Goal: Task Accomplishment & Management: Use online tool/utility

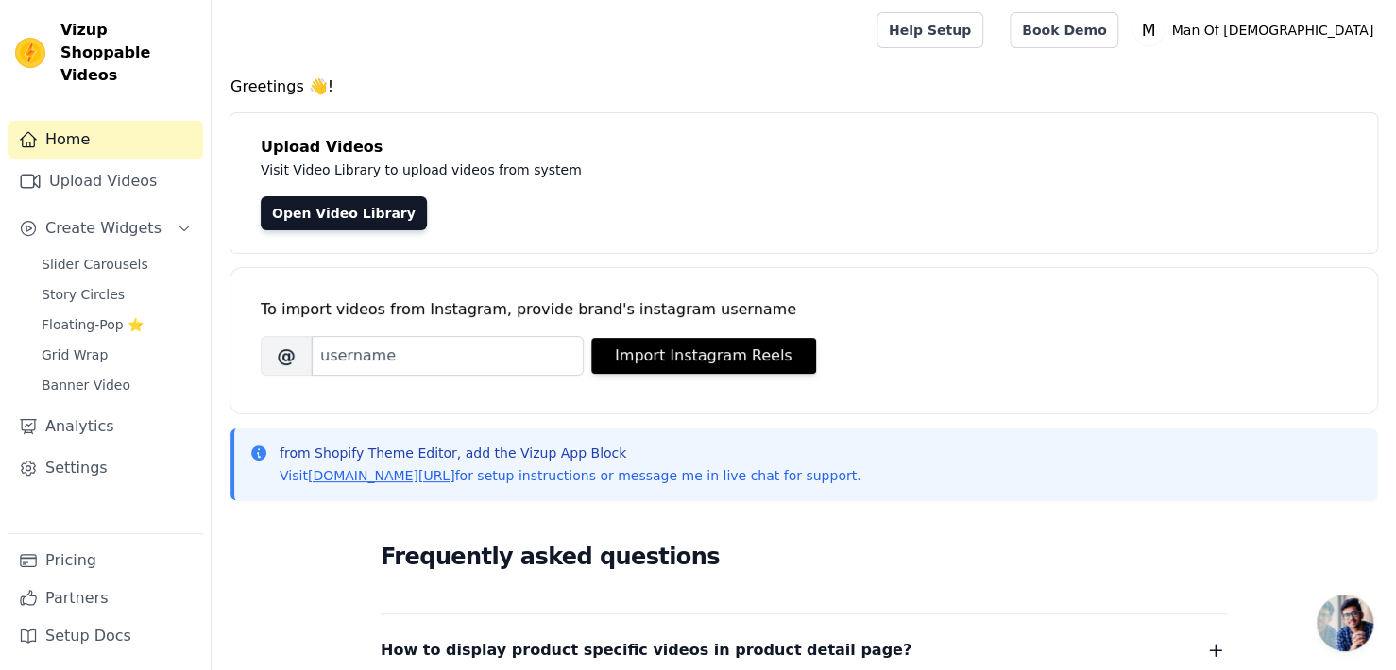
click at [1242, 262] on div "Greetings 👋! Upload Videos Visit Video Library to upload videos from system Ope…" at bounding box center [804, 568] width 1184 height 984
click at [1163, 199] on div "Open Video Library" at bounding box center [804, 213] width 1086 height 34
click at [531, 365] on input "Brand's Instagram Username" at bounding box center [448, 356] width 272 height 40
paste input "[DOMAIN_NAME]"
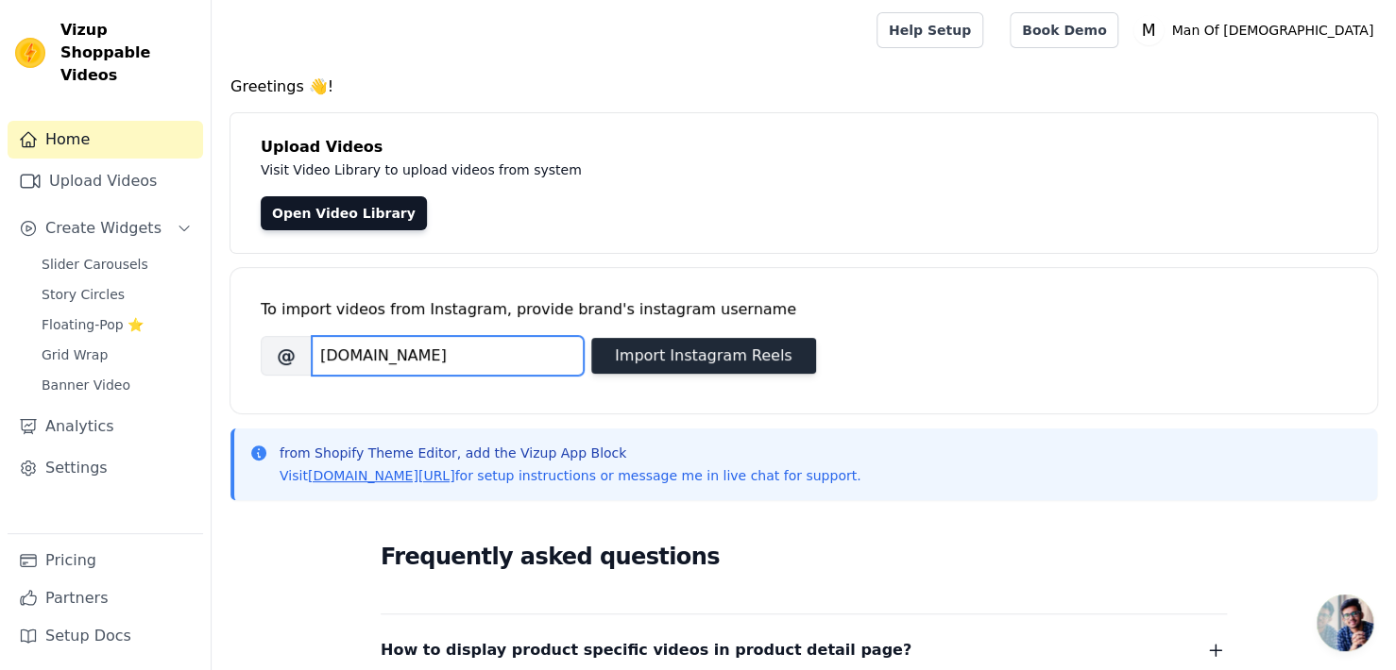
type input "[DOMAIN_NAME]"
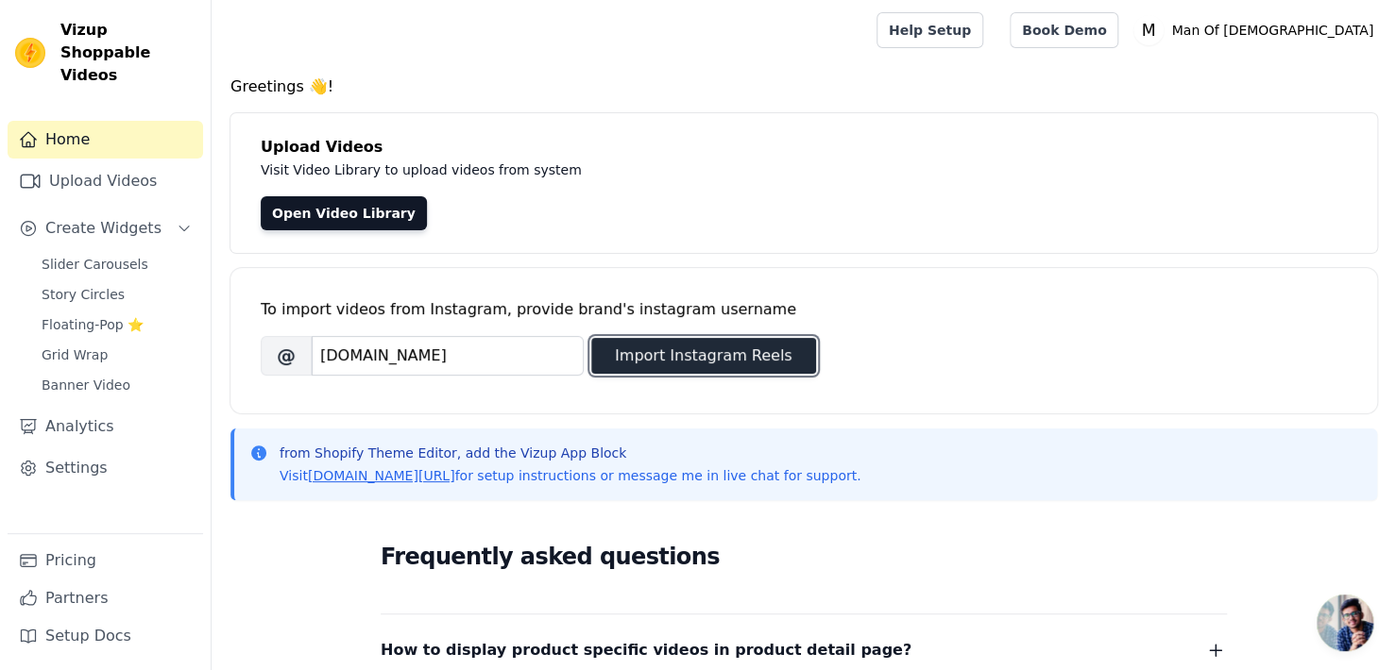
click at [646, 356] on button "Import Instagram Reels" at bounding box center [703, 356] width 225 height 36
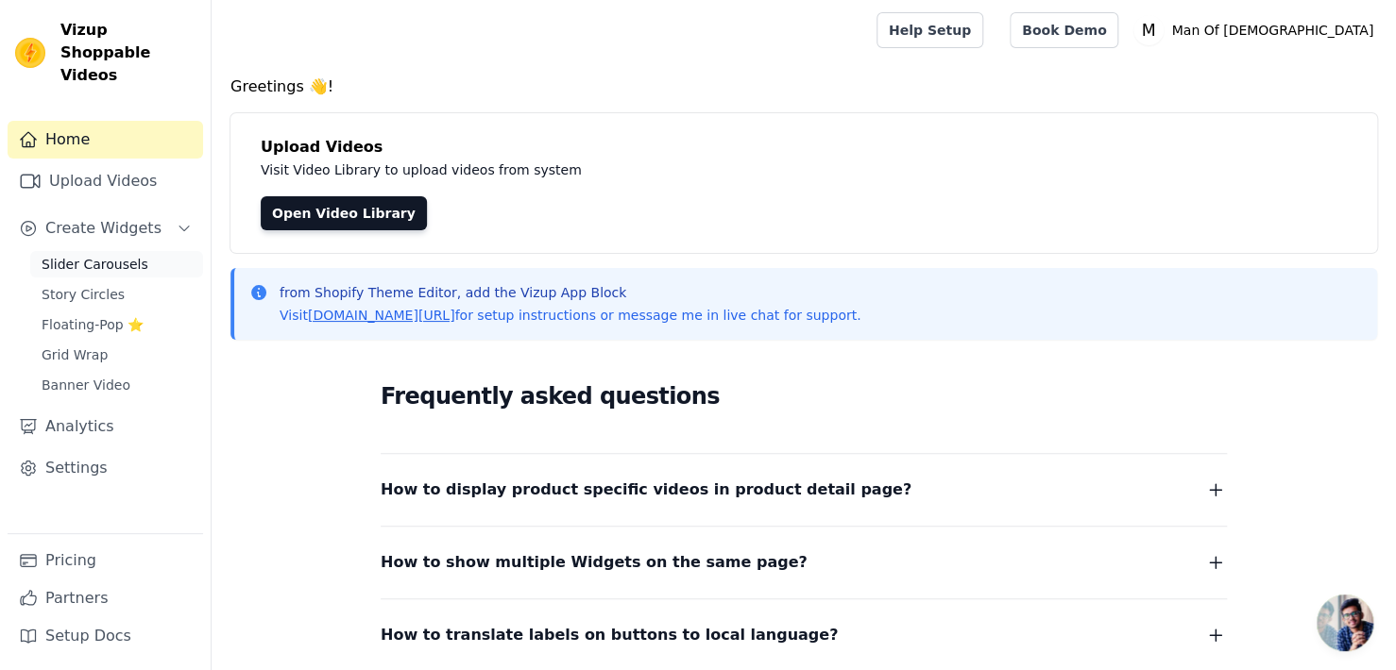
click at [117, 255] on span "Slider Carousels" at bounding box center [95, 264] width 107 height 19
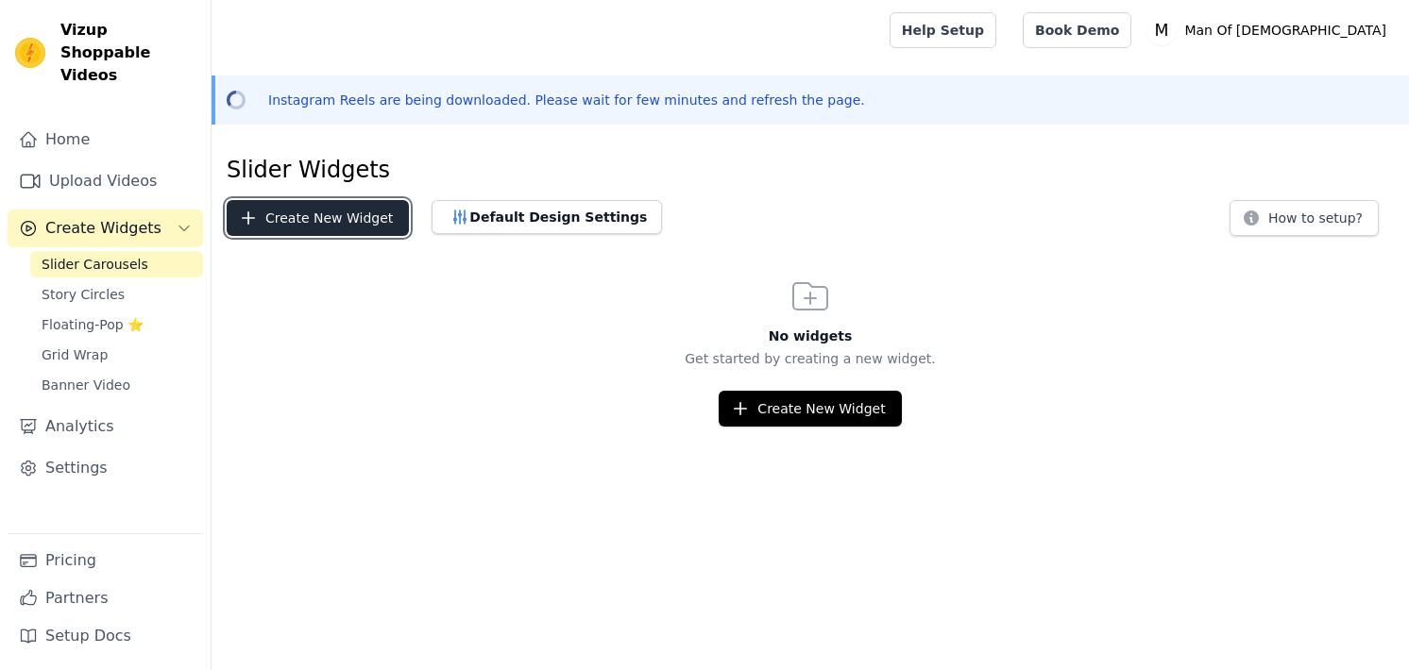
click at [334, 220] on button "Create New Widget" at bounding box center [318, 218] width 182 height 36
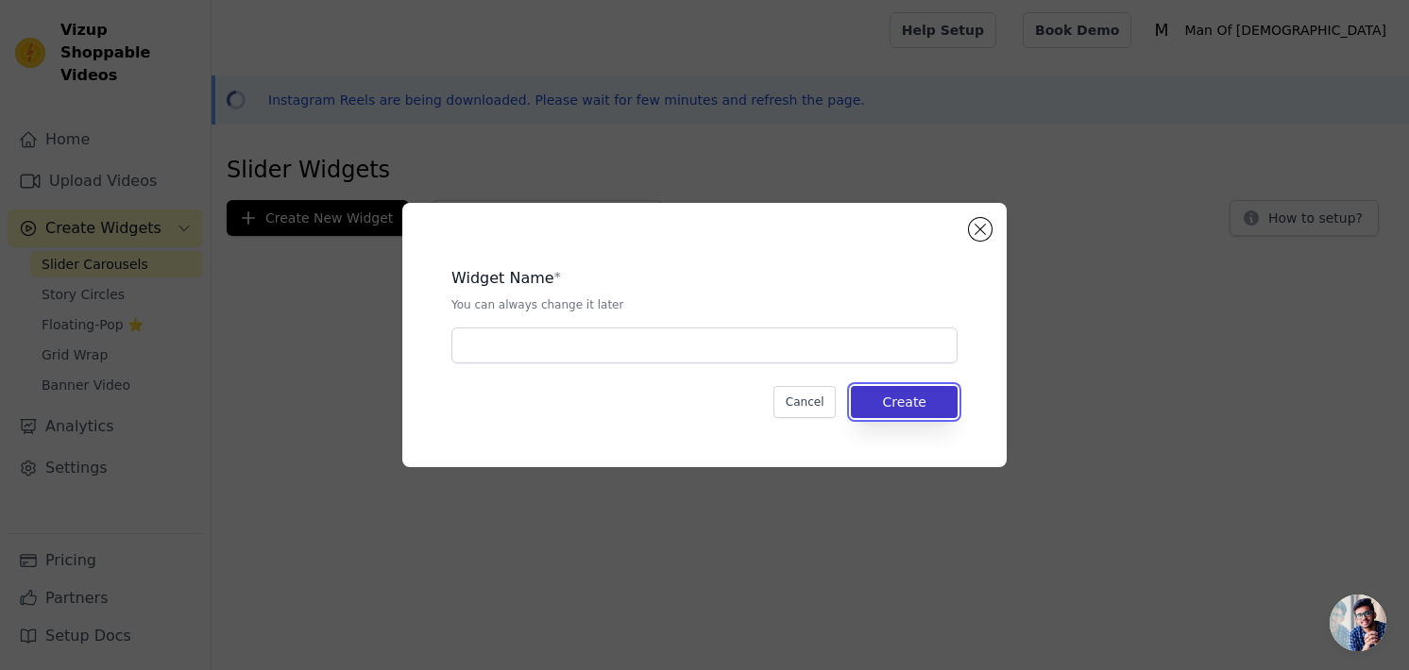
click at [926, 401] on button "Create" at bounding box center [904, 402] width 107 height 32
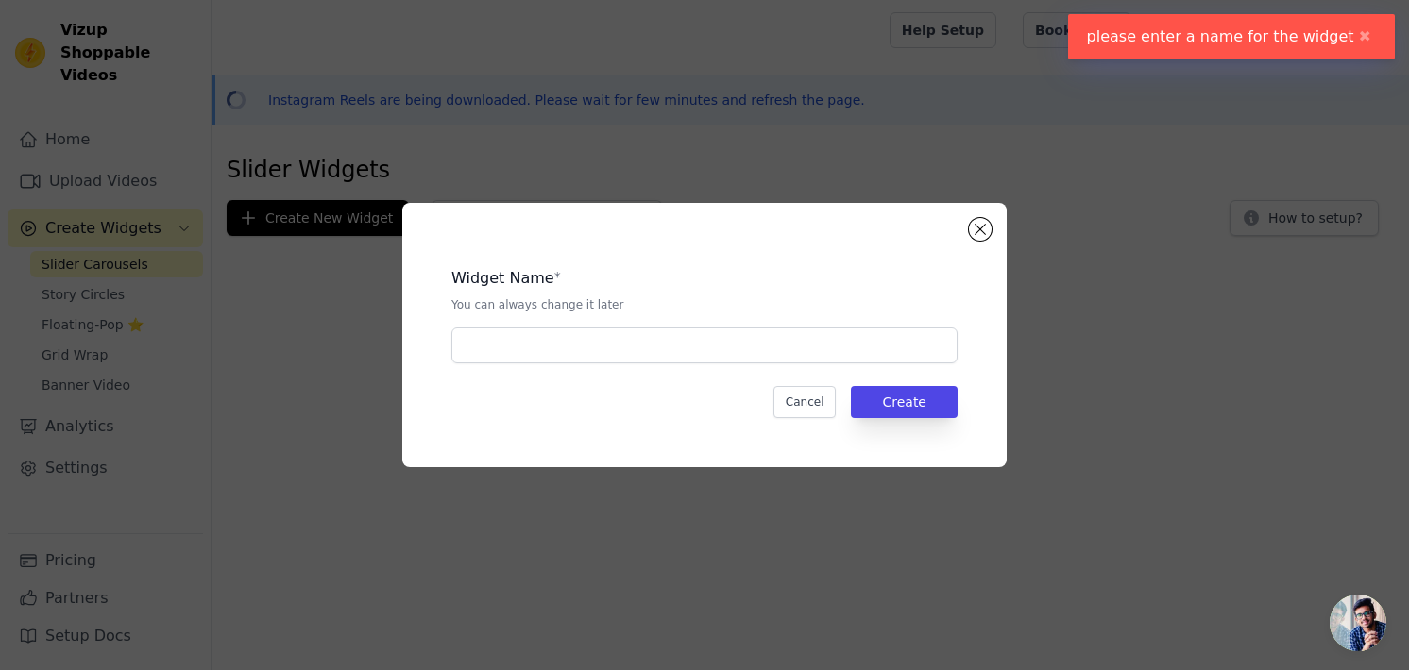
click at [857, 364] on div "Widget Name * You can always change it later Cancel Create" at bounding box center [705, 335] width 544 height 204
drag, startPoint x: 823, startPoint y: 364, endPoint x: 823, endPoint y: 322, distance: 41.6
click at [823, 360] on div "Widget Name * You can always change it later Cancel Create" at bounding box center [705, 335] width 544 height 204
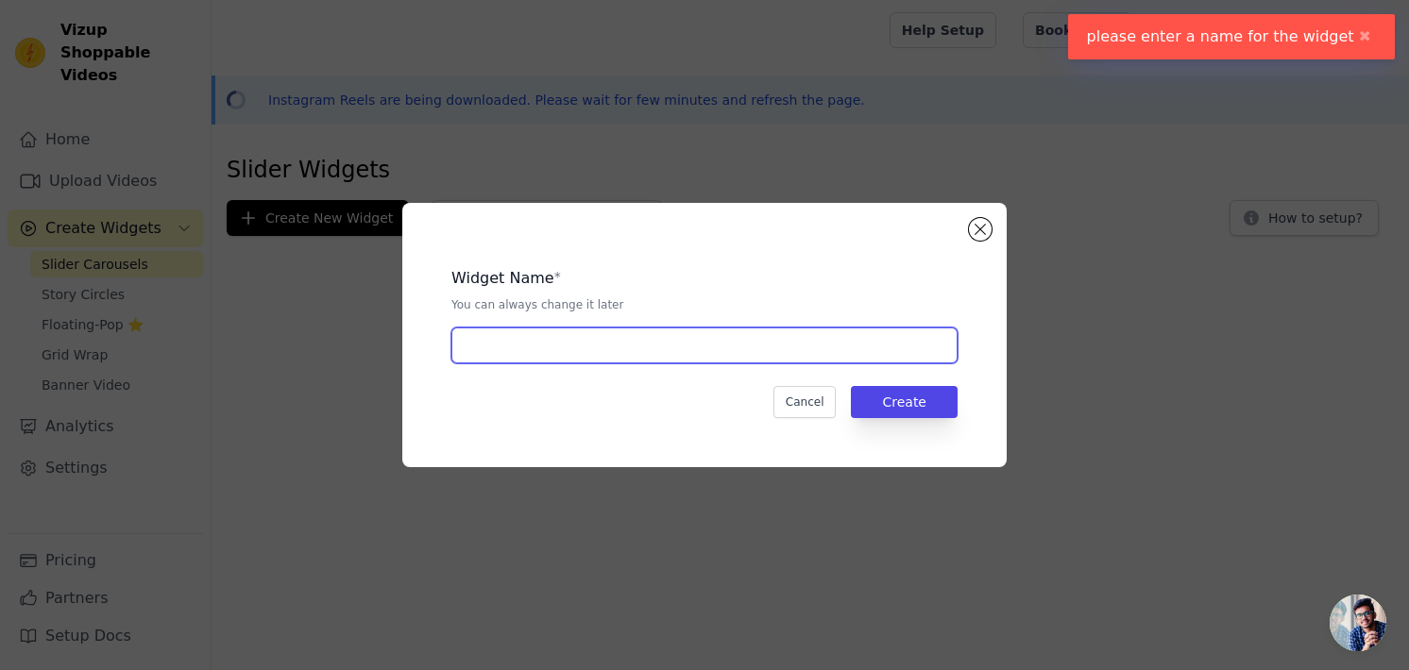
click at [823, 336] on input "text" at bounding box center [704, 346] width 506 height 36
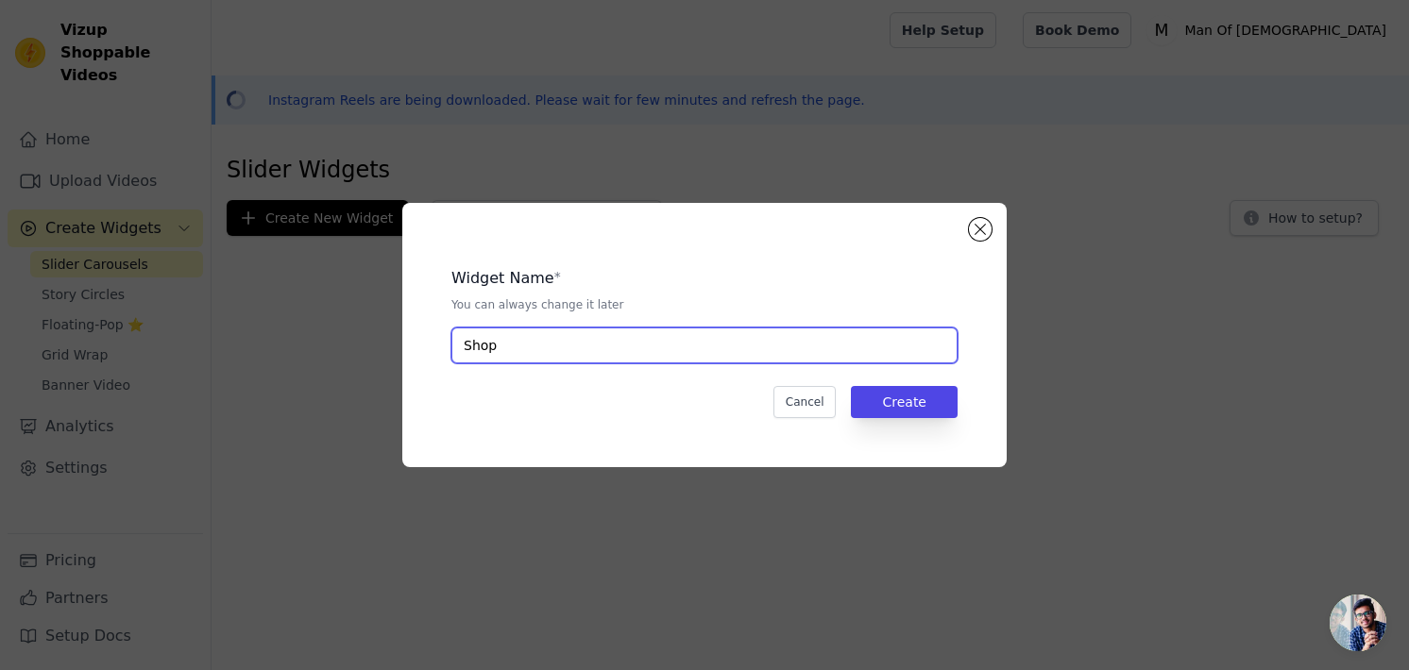
type input "Shop By Reels"
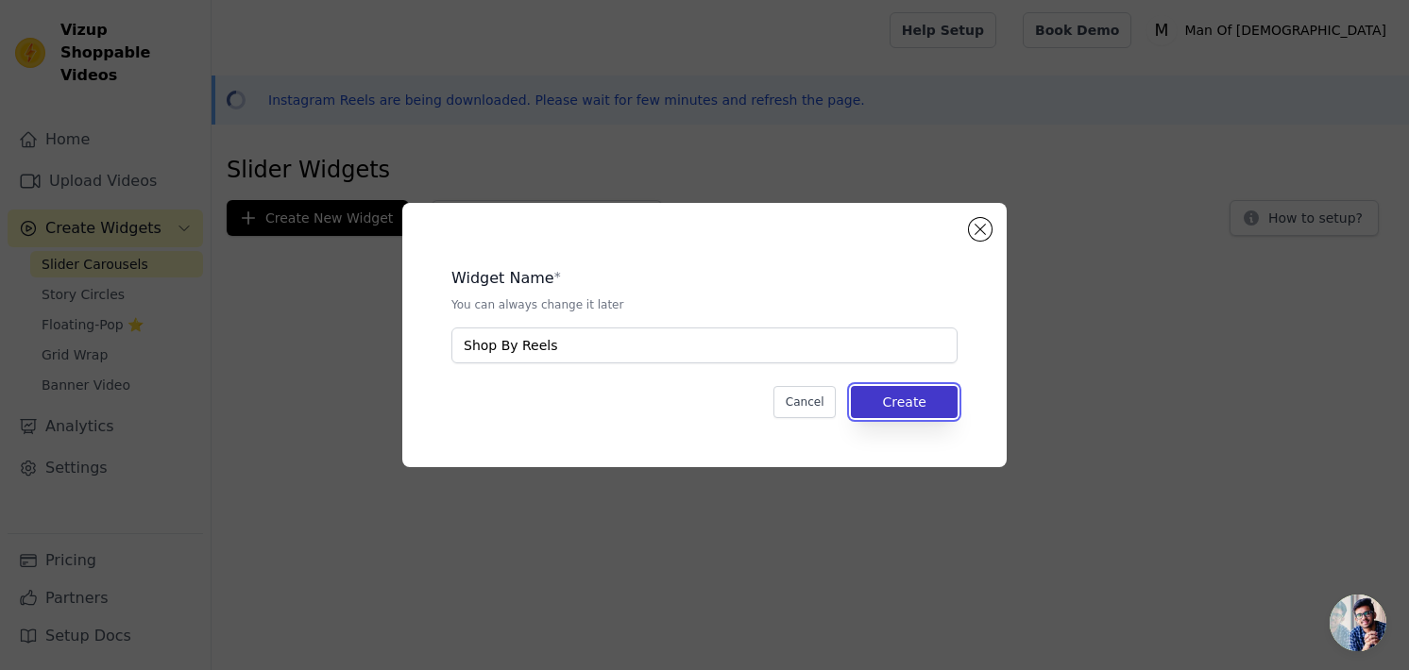
click at [913, 409] on button "Create" at bounding box center [904, 402] width 107 height 32
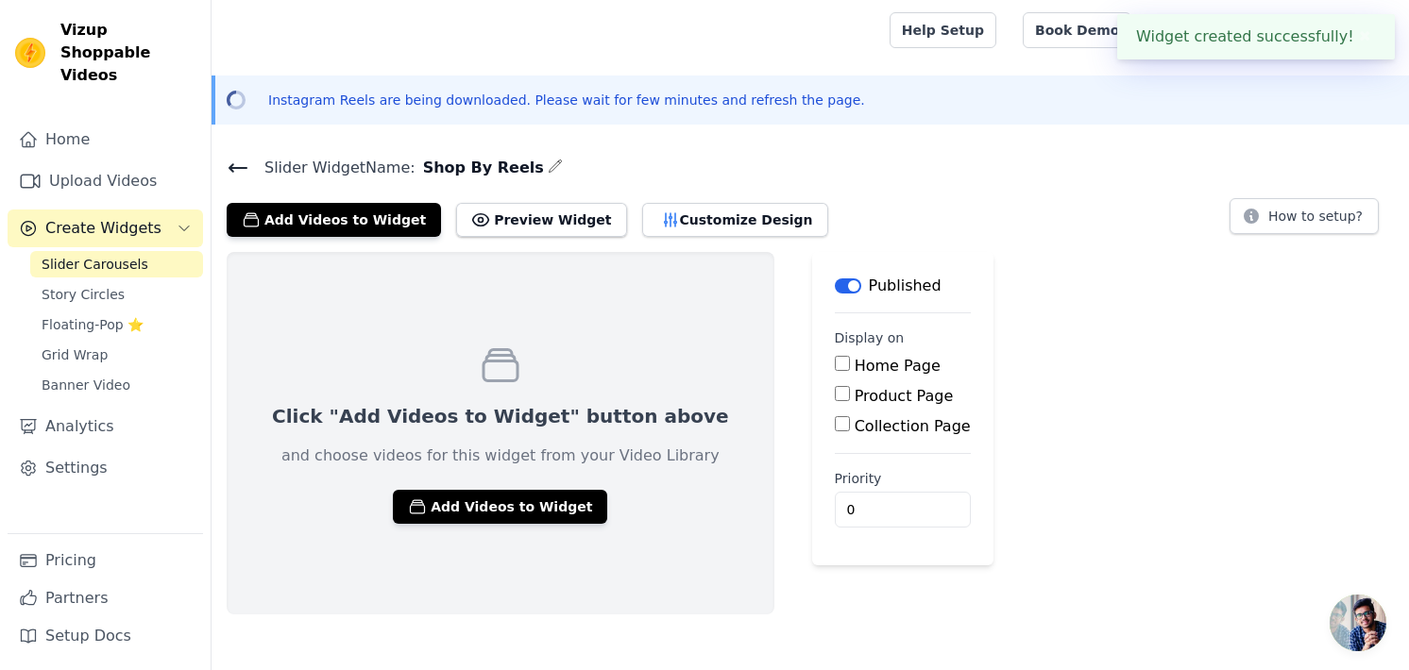
click at [835, 356] on input "Home Page" at bounding box center [842, 363] width 15 height 15
checkbox input "true"
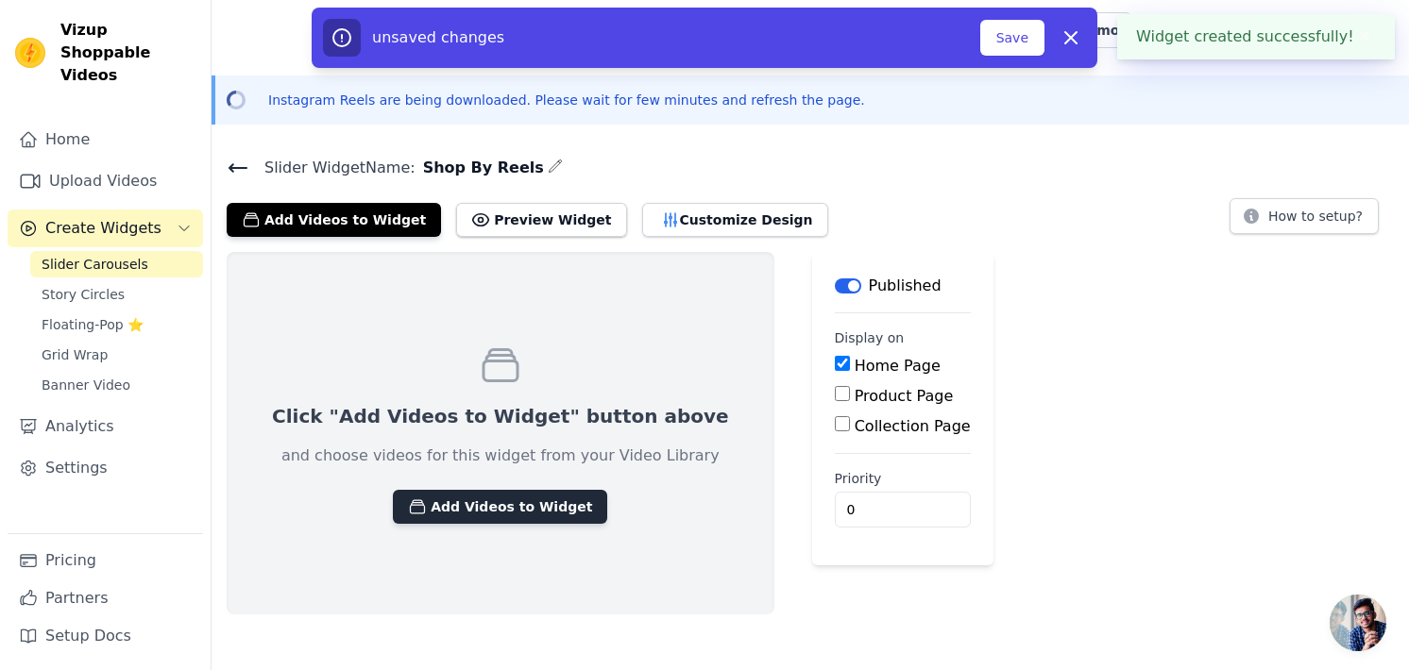
click at [471, 501] on button "Add Videos to Widget" at bounding box center [500, 507] width 214 height 34
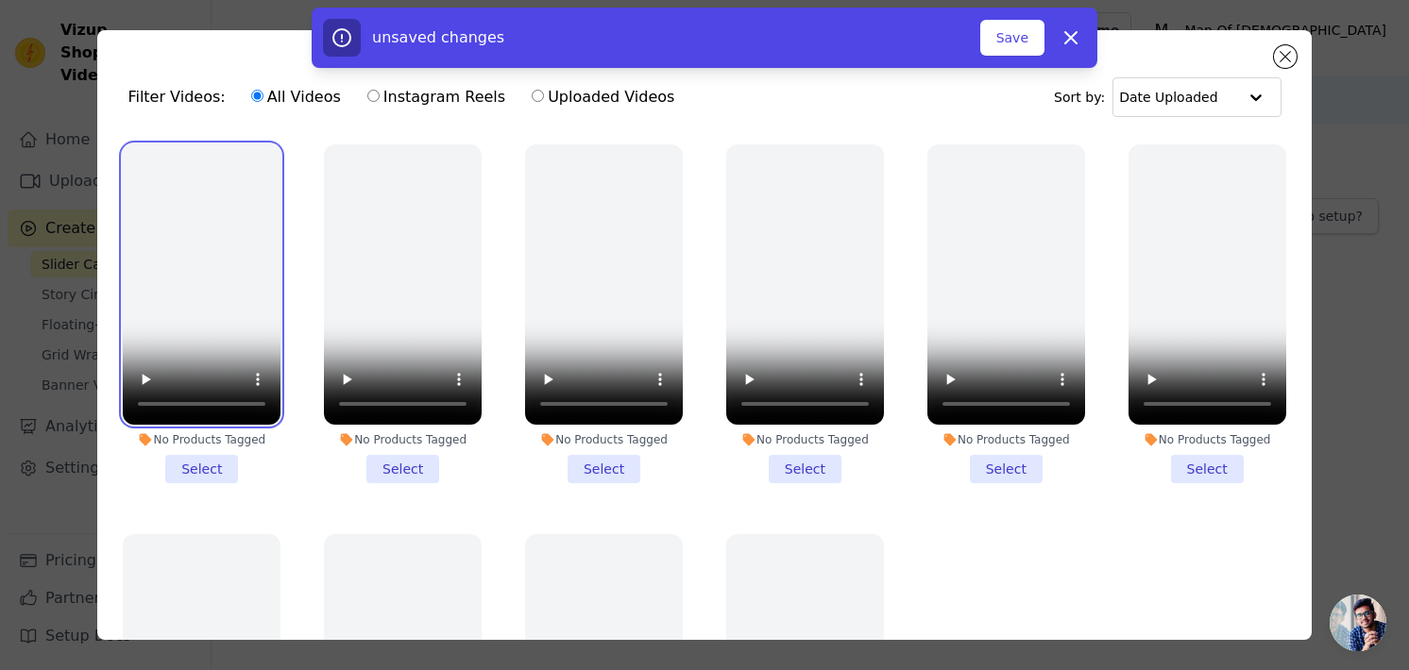
click at [180, 186] on video at bounding box center [202, 284] width 158 height 280
click at [213, 461] on li "No Products Tagged Select" at bounding box center [202, 313] width 158 height 339
click at [0, 0] on input "No Products Tagged Select" at bounding box center [0, 0] width 0 height 0
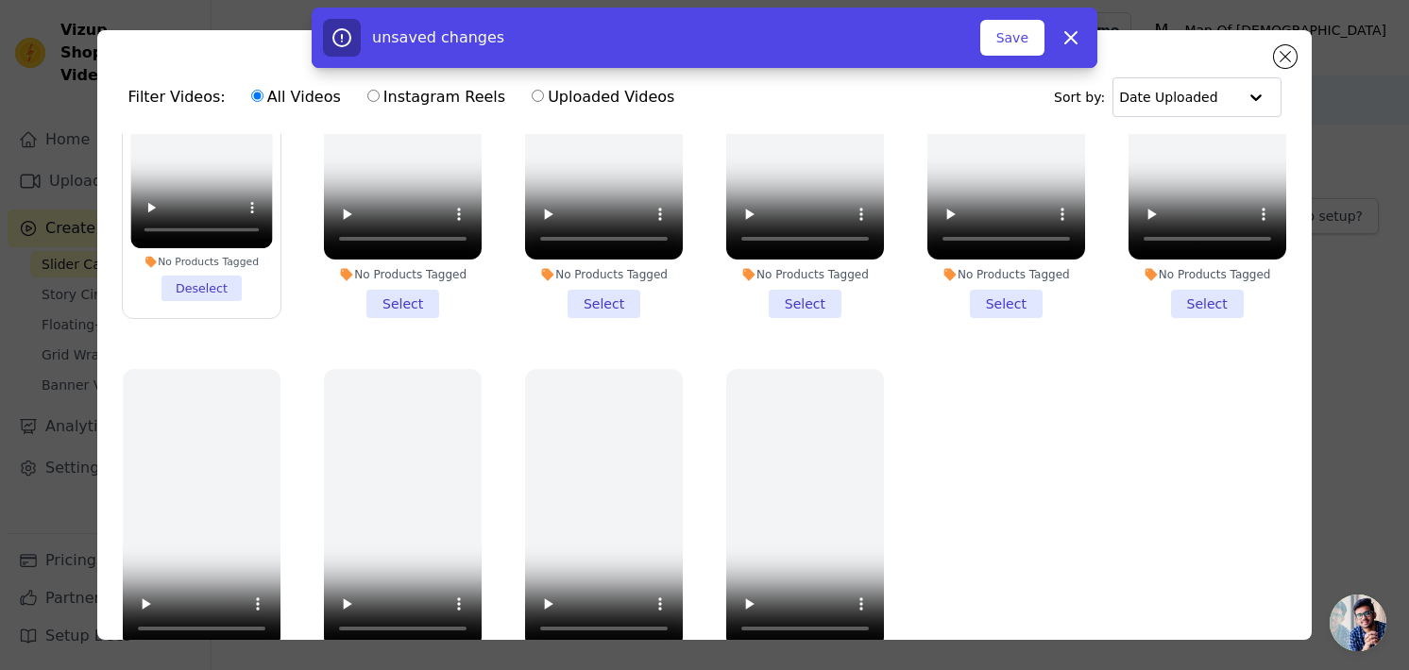
scroll to position [71, 0]
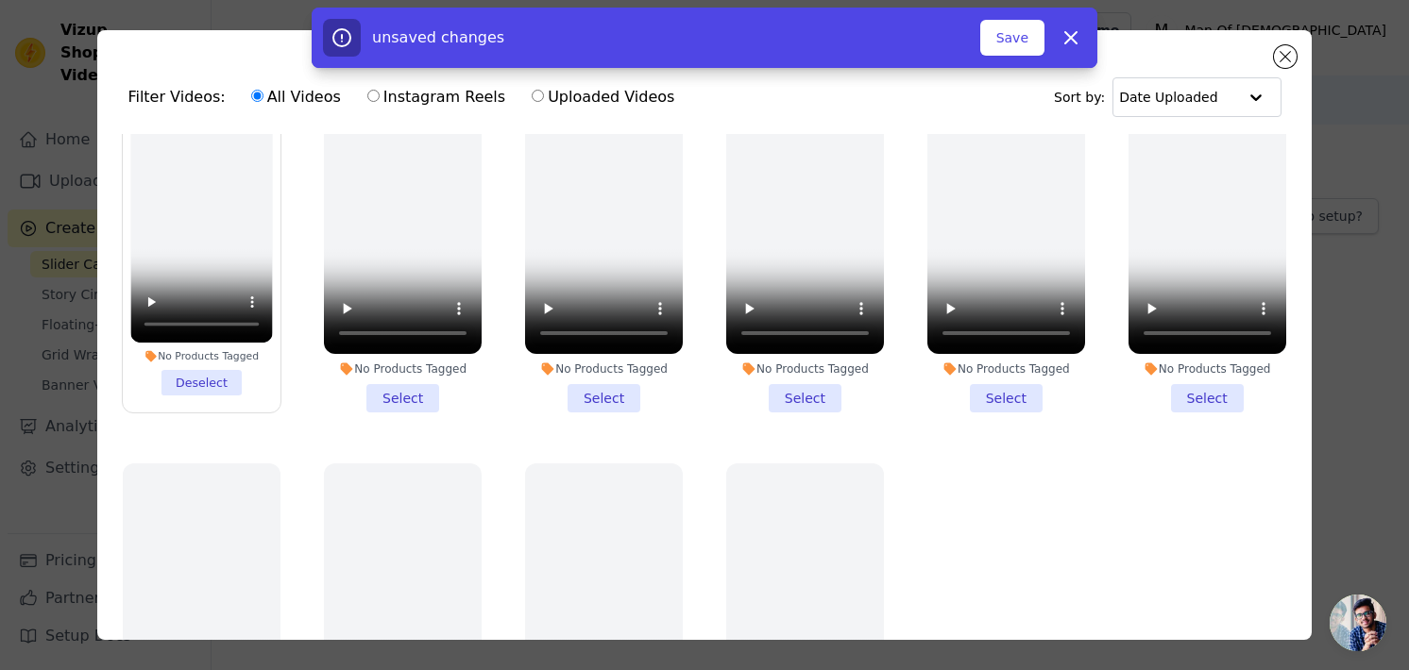
click at [403, 388] on li "No Products Tagged Select" at bounding box center [403, 243] width 158 height 339
click at [0, 0] on input "No Products Tagged Select" at bounding box center [0, 0] width 0 height 0
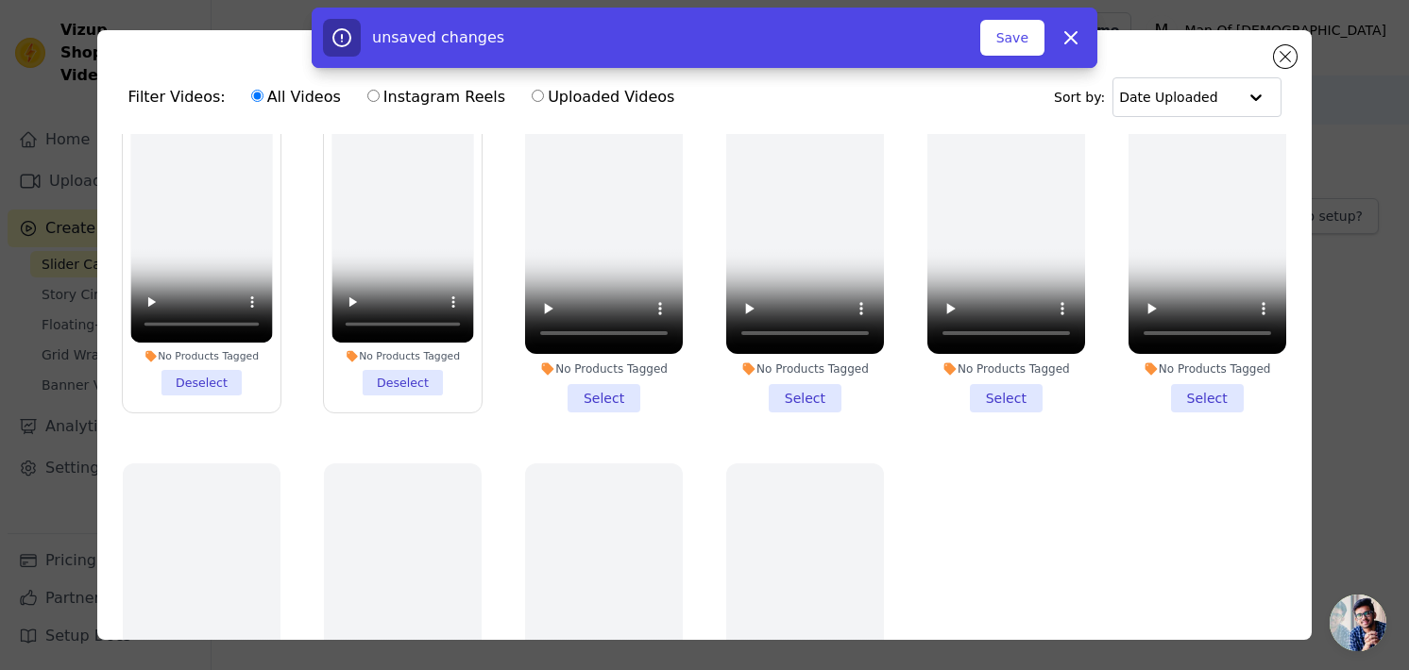
click at [593, 390] on li "No Products Tagged Select" at bounding box center [604, 243] width 158 height 339
click at [0, 0] on input "No Products Tagged Select" at bounding box center [0, 0] width 0 height 0
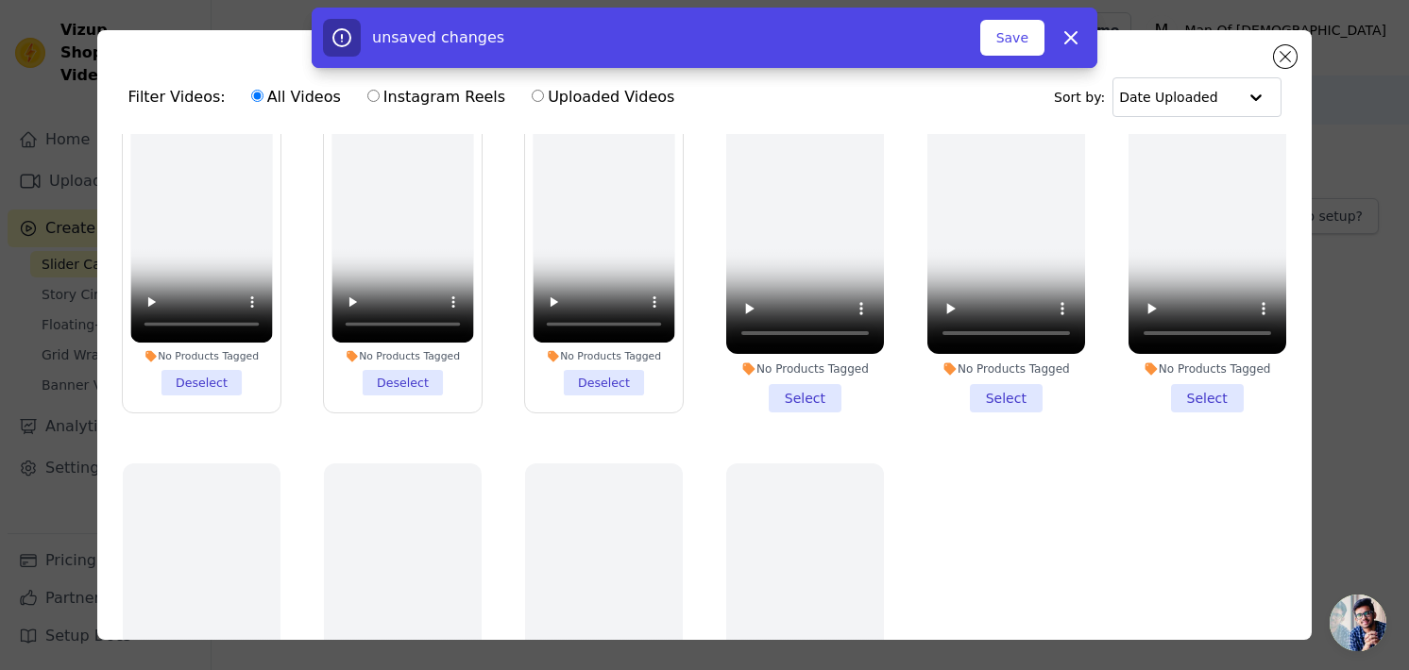
click at [764, 382] on li "No Products Tagged Select" at bounding box center [805, 243] width 158 height 339
click at [0, 0] on input "No Products Tagged Select" at bounding box center [0, 0] width 0 height 0
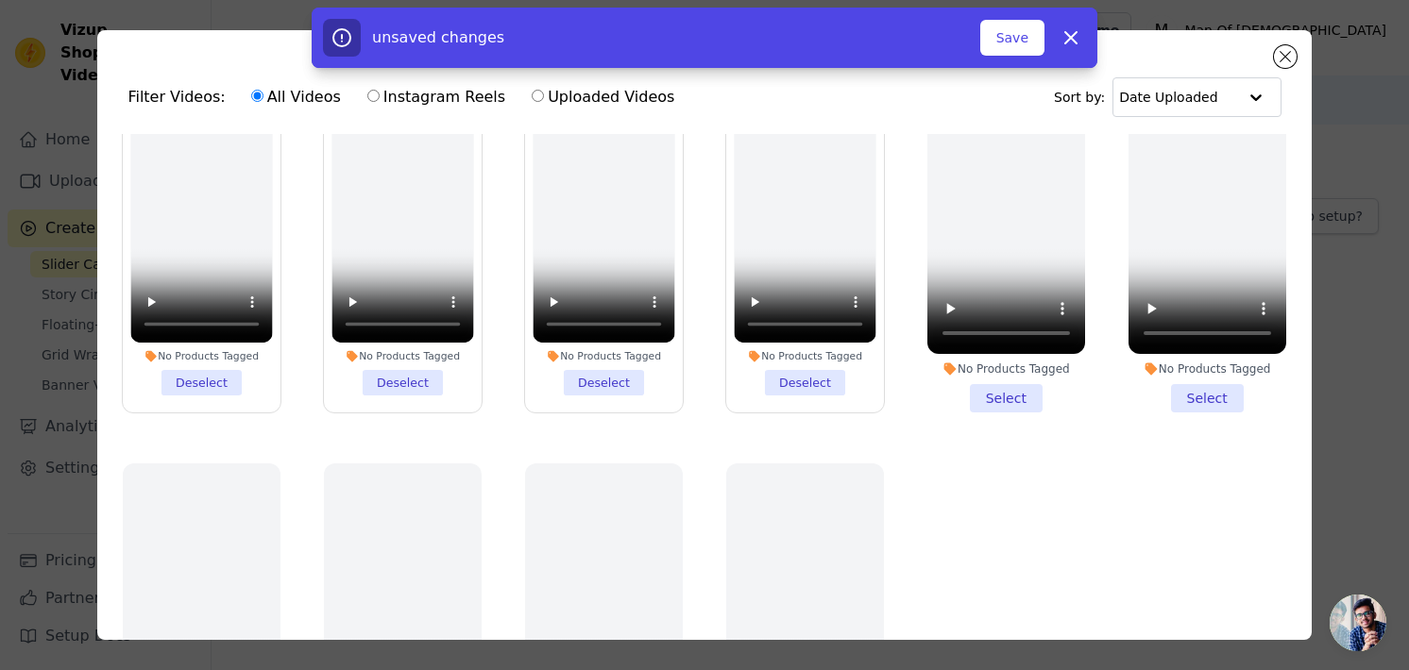
click at [988, 386] on li "No Products Tagged Select" at bounding box center [1006, 243] width 158 height 339
click at [0, 0] on input "No Products Tagged Select" at bounding box center [0, 0] width 0 height 0
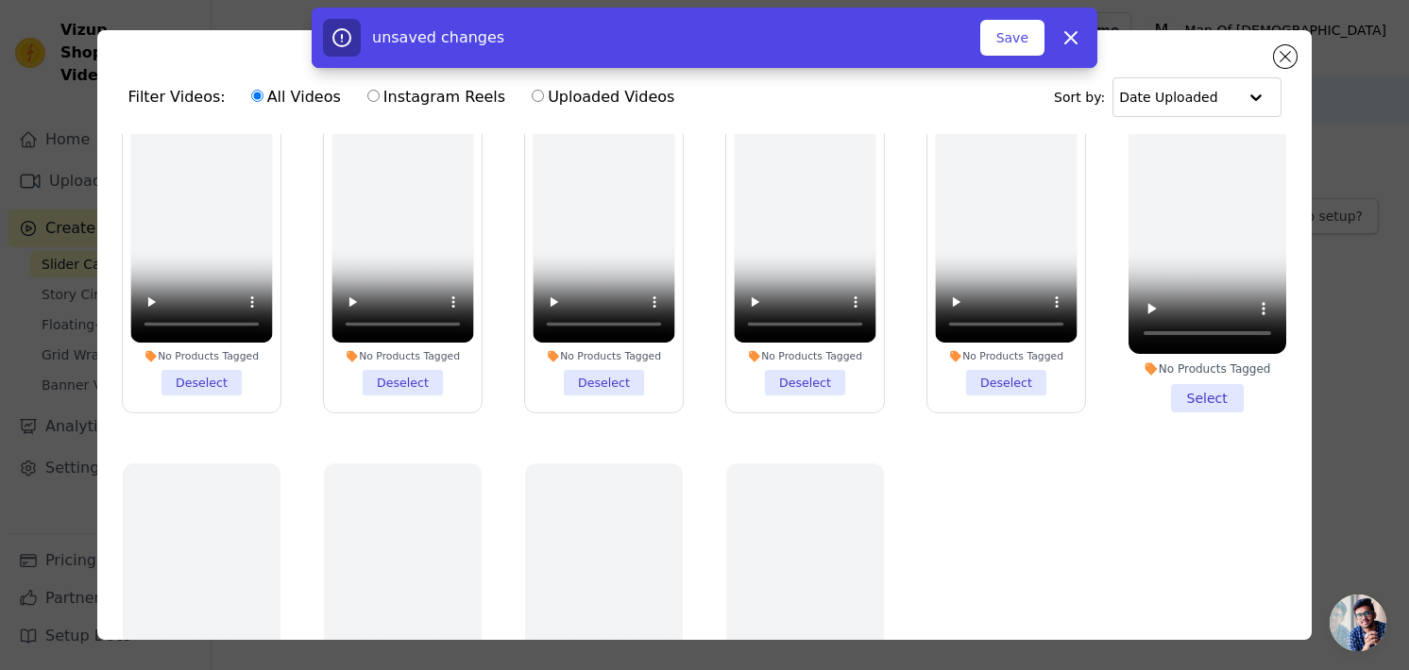
click at [1188, 388] on li "No Products Tagged Select" at bounding box center [1208, 243] width 158 height 339
click at [0, 0] on input "No Products Tagged Select" at bounding box center [0, 0] width 0 height 0
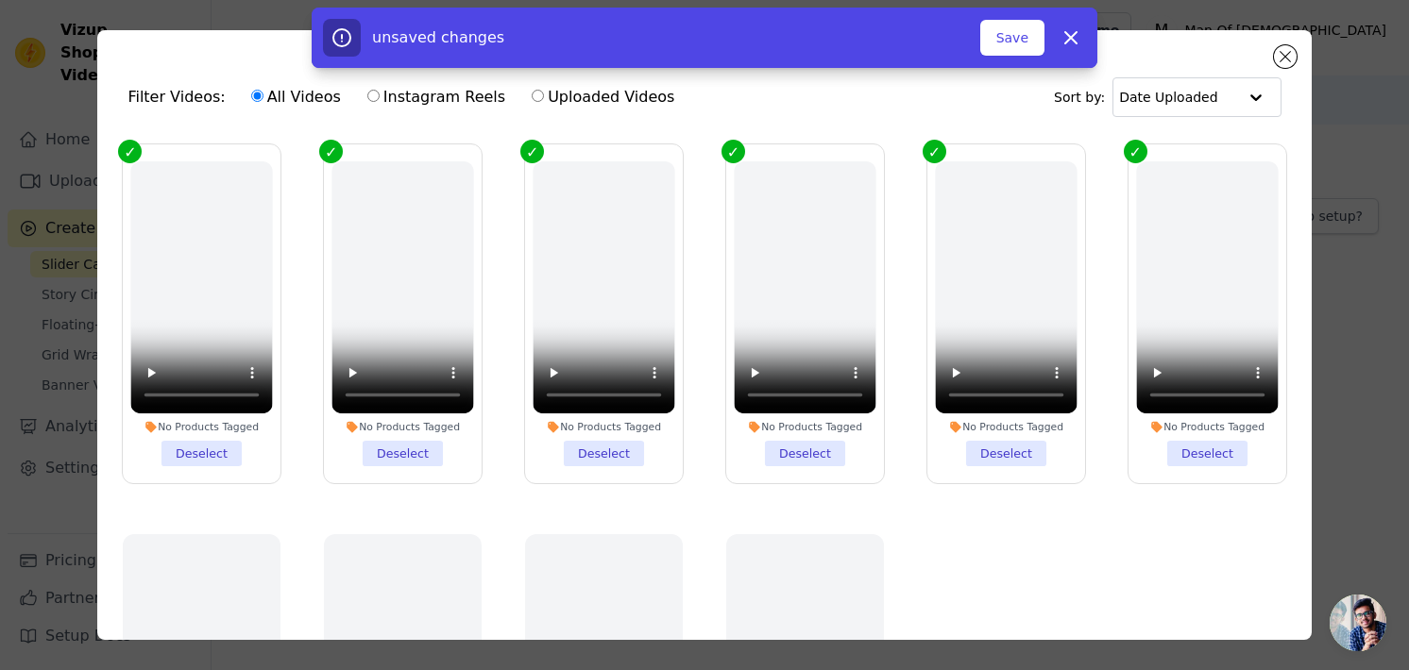
scroll to position [0, 0]
click at [1027, 39] on button "Save" at bounding box center [1012, 38] width 64 height 36
click at [1078, 40] on icon at bounding box center [1071, 37] width 23 height 23
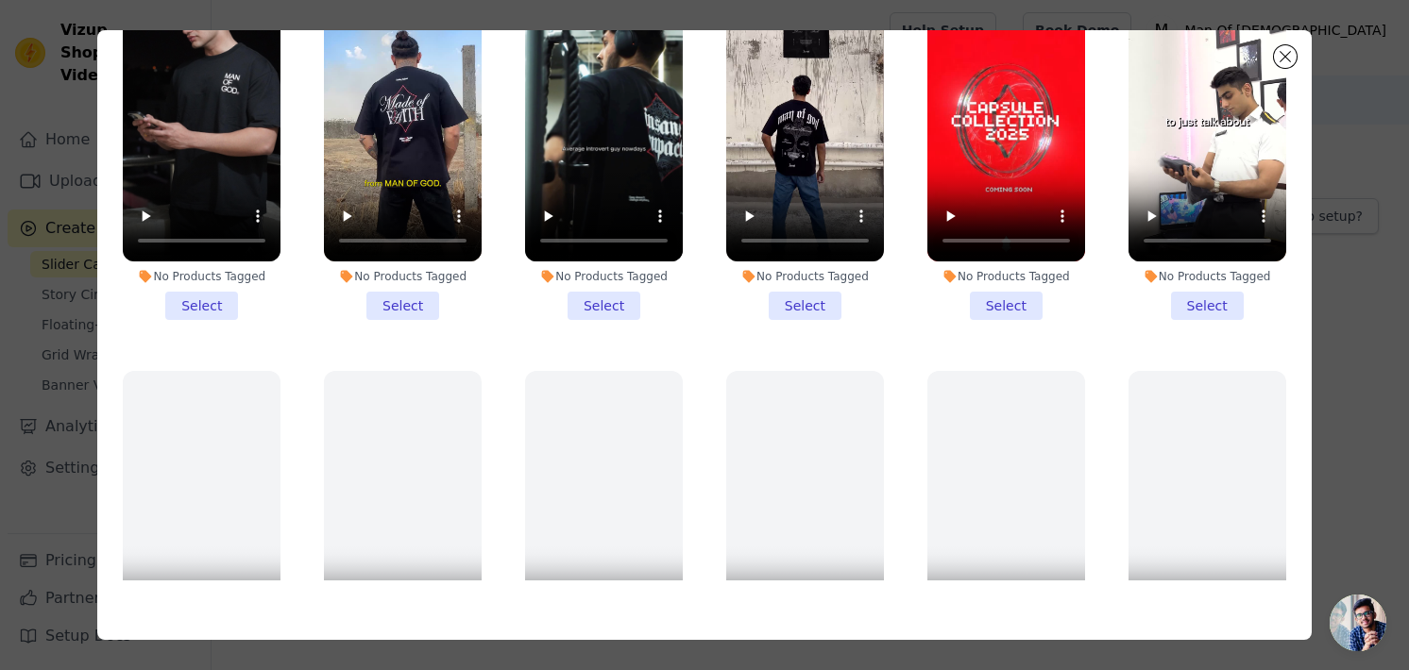
click at [202, 301] on li "No Products Tagged Select" at bounding box center [202, 150] width 158 height 339
click at [0, 0] on input "No Products Tagged Select" at bounding box center [0, 0] width 0 height 0
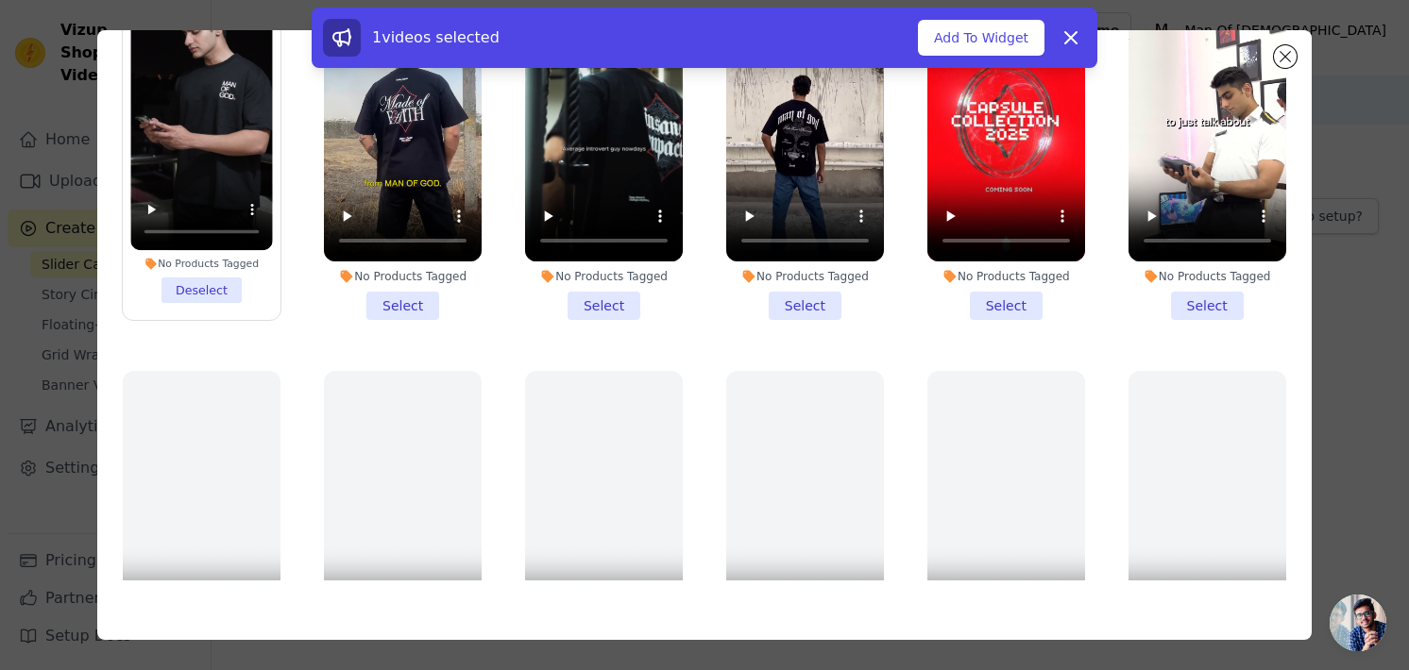
click at [402, 295] on li "No Products Tagged Select" at bounding box center [403, 150] width 158 height 339
click at [0, 0] on input "No Products Tagged Select" at bounding box center [0, 0] width 0 height 0
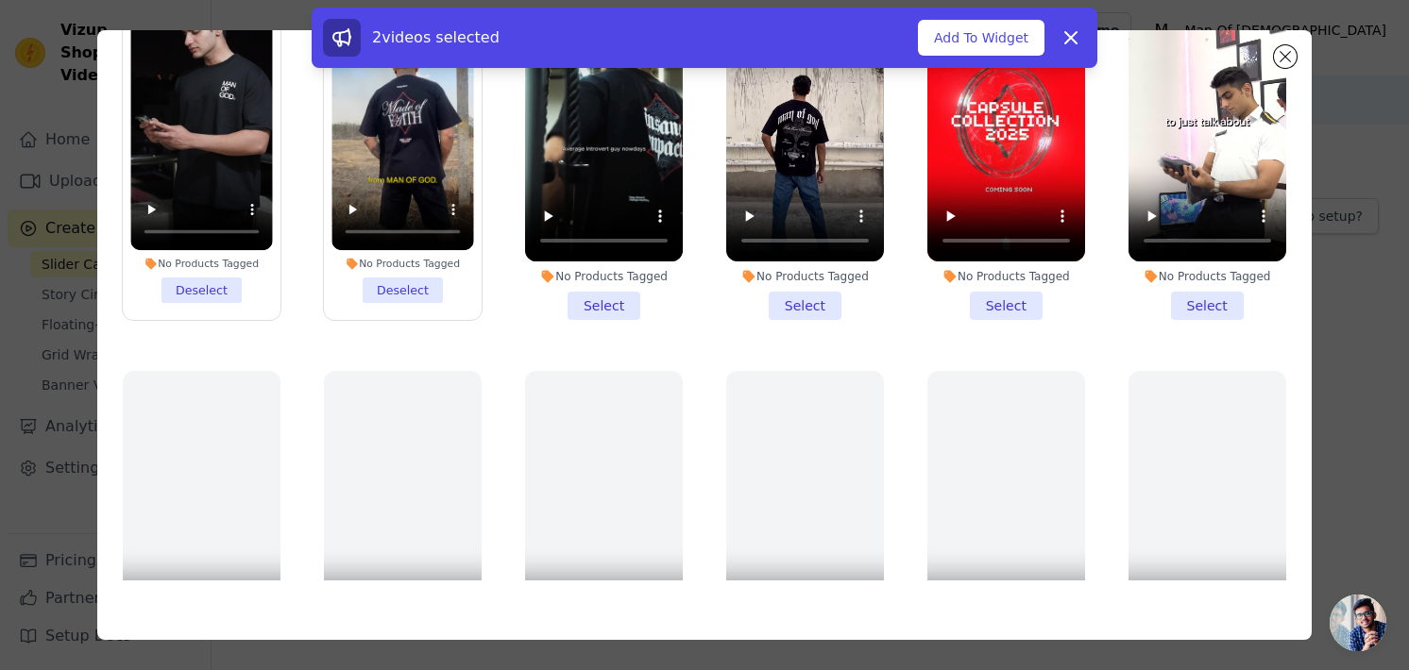
click at [608, 289] on li "No Products Tagged Select" at bounding box center [604, 150] width 158 height 339
click at [0, 0] on input "No Products Tagged Select" at bounding box center [0, 0] width 0 height 0
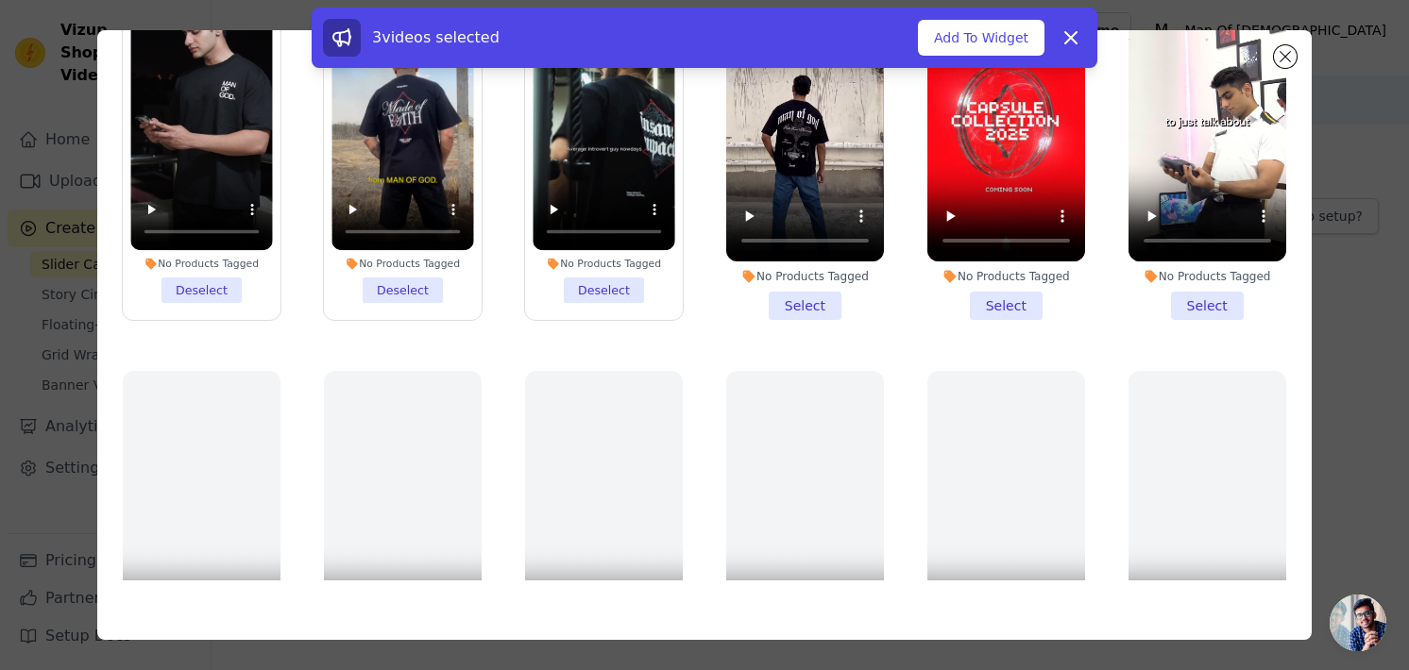
click at [786, 289] on li "No Products Tagged Select" at bounding box center [805, 150] width 158 height 339
click at [0, 0] on input "No Products Tagged Select" at bounding box center [0, 0] width 0 height 0
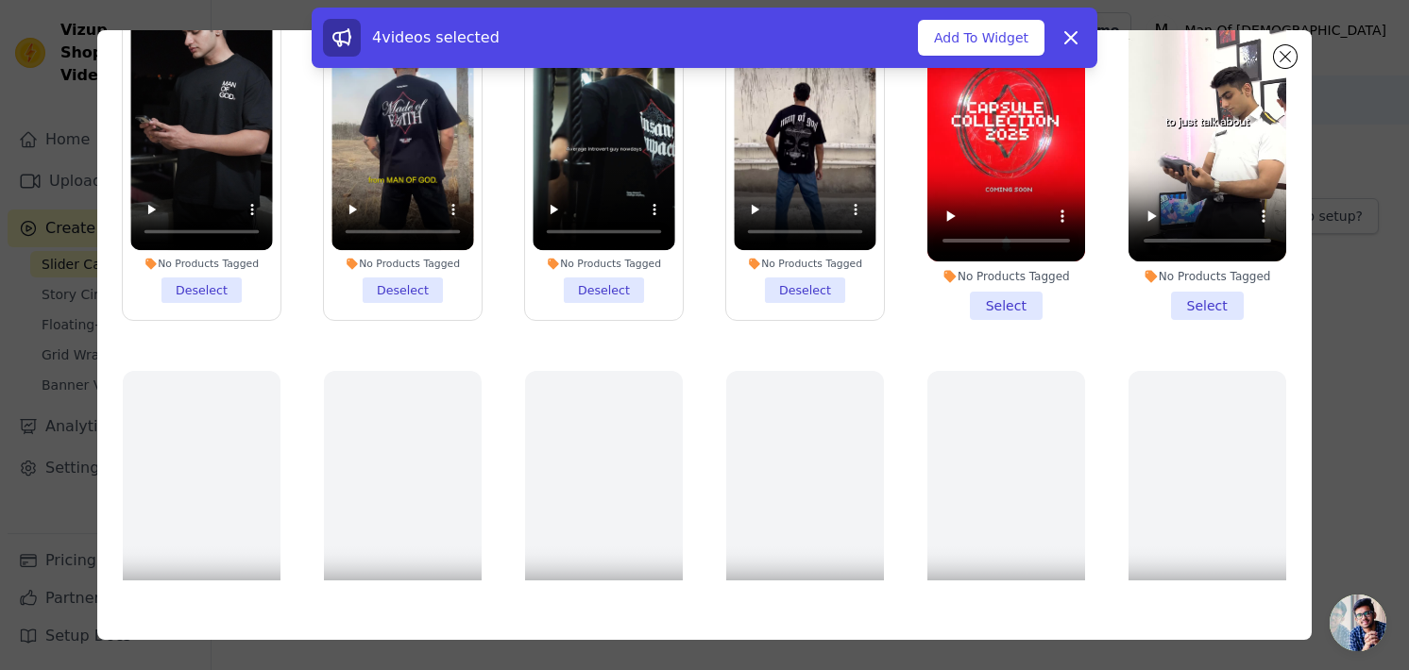
drag, startPoint x: 995, startPoint y: 300, endPoint x: 1016, endPoint y: 300, distance: 20.8
click at [996, 300] on li "No Products Tagged Select" at bounding box center [1006, 150] width 158 height 339
click at [0, 0] on input "No Products Tagged Select" at bounding box center [0, 0] width 0 height 0
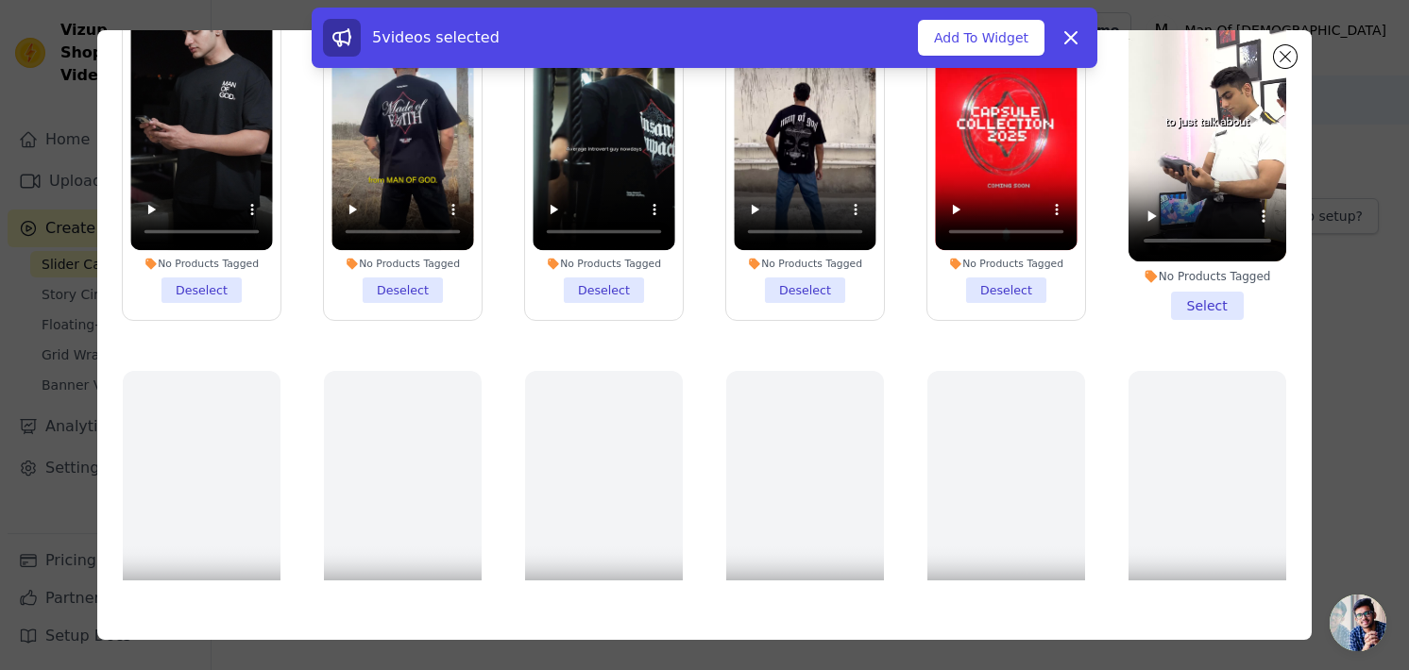
click at [1183, 301] on li "No Products Tagged Select" at bounding box center [1208, 150] width 158 height 339
click at [0, 0] on input "No Products Tagged Select" at bounding box center [0, 0] width 0 height 0
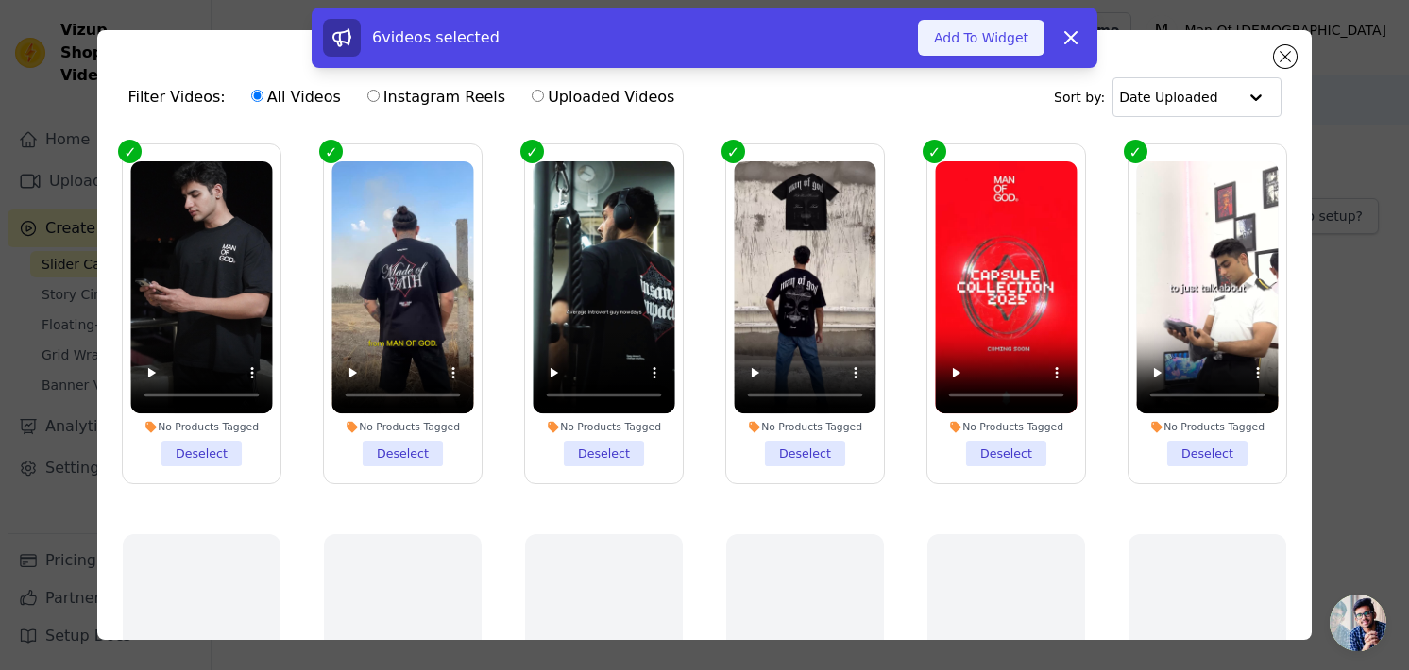
click at [994, 33] on button "Add To Widget" at bounding box center [981, 38] width 127 height 36
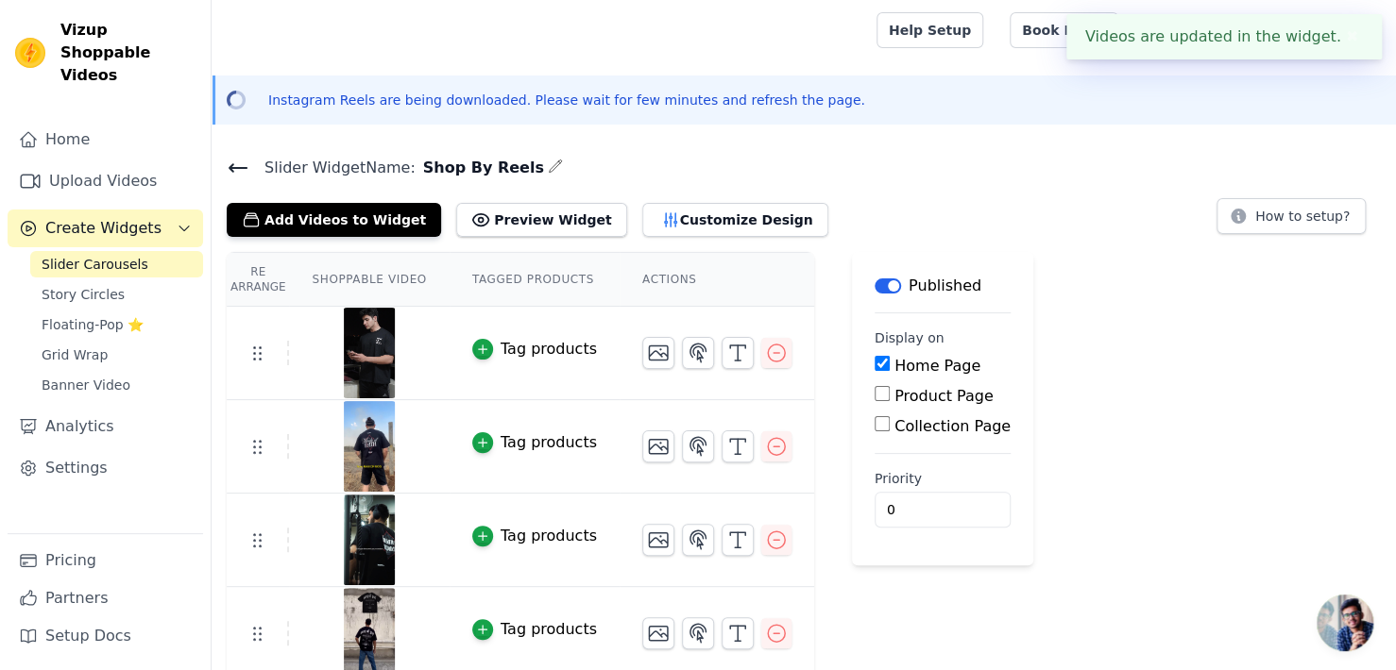
click at [353, 338] on img at bounding box center [369, 353] width 53 height 91
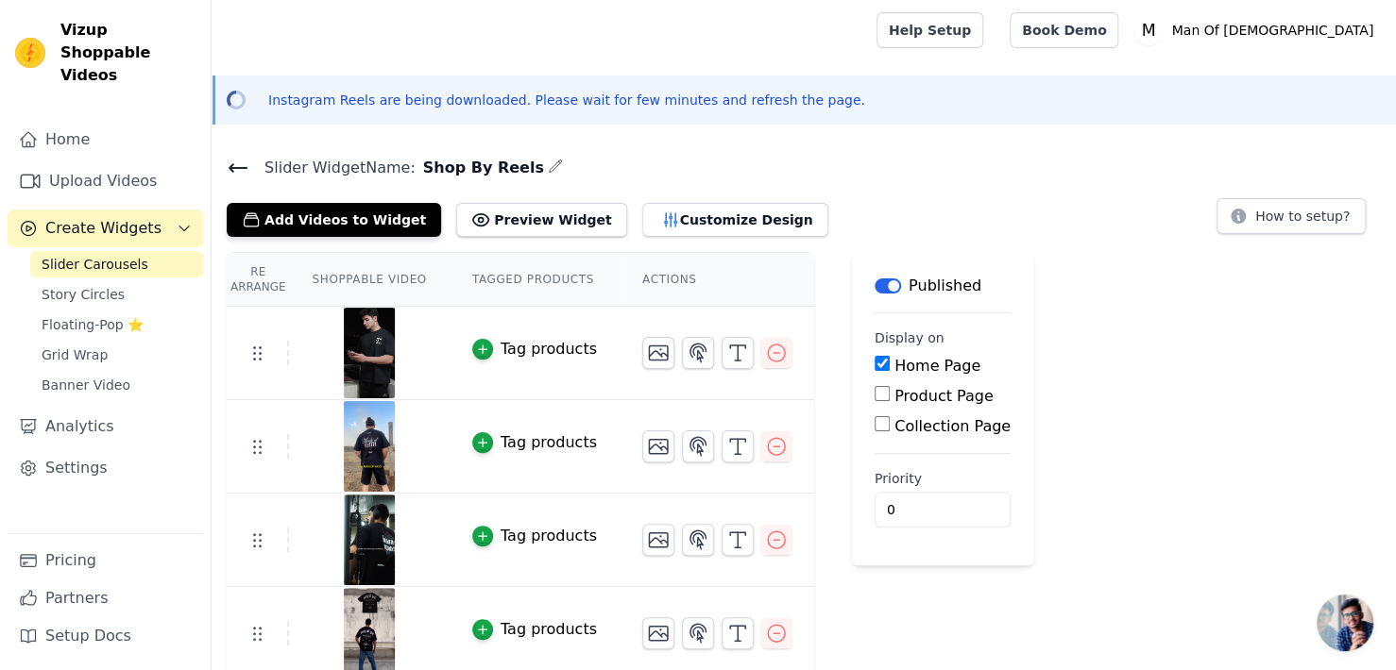
click at [373, 337] on img at bounding box center [369, 353] width 53 height 91
click at [515, 339] on div "Tag products" at bounding box center [549, 349] width 96 height 23
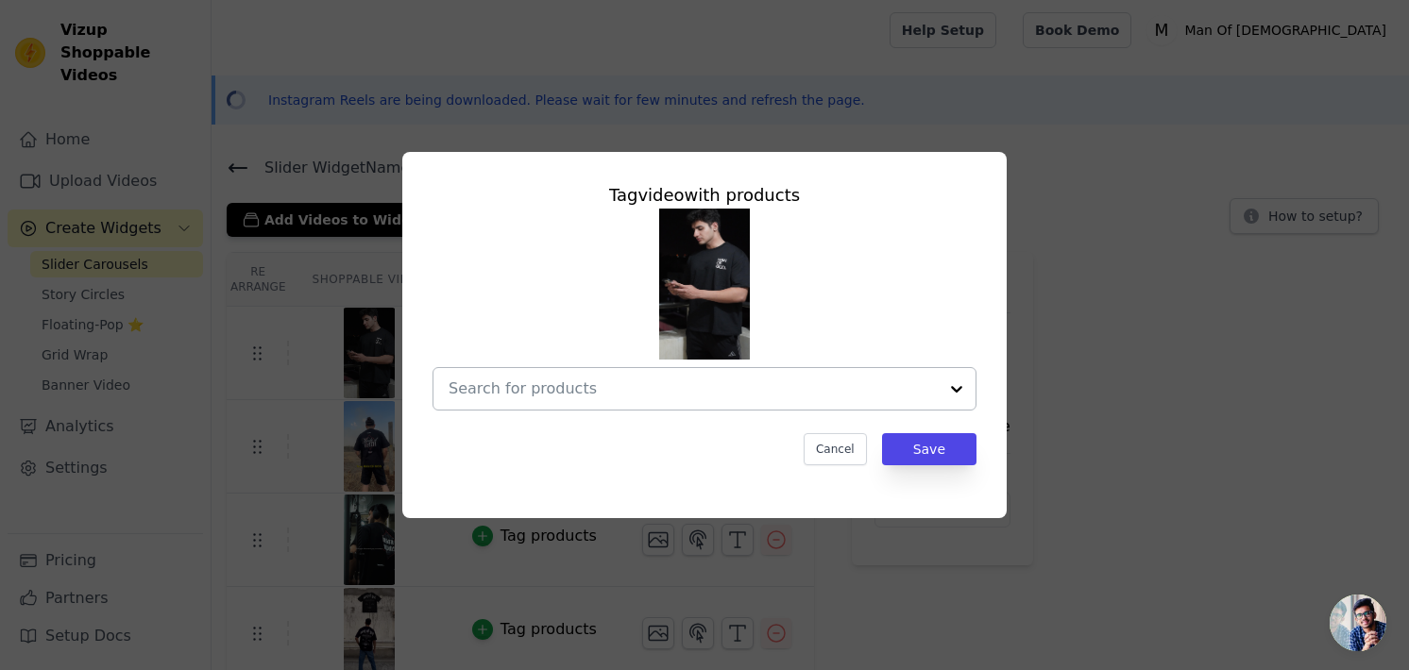
click at [579, 387] on input "text" at bounding box center [693, 389] width 489 height 23
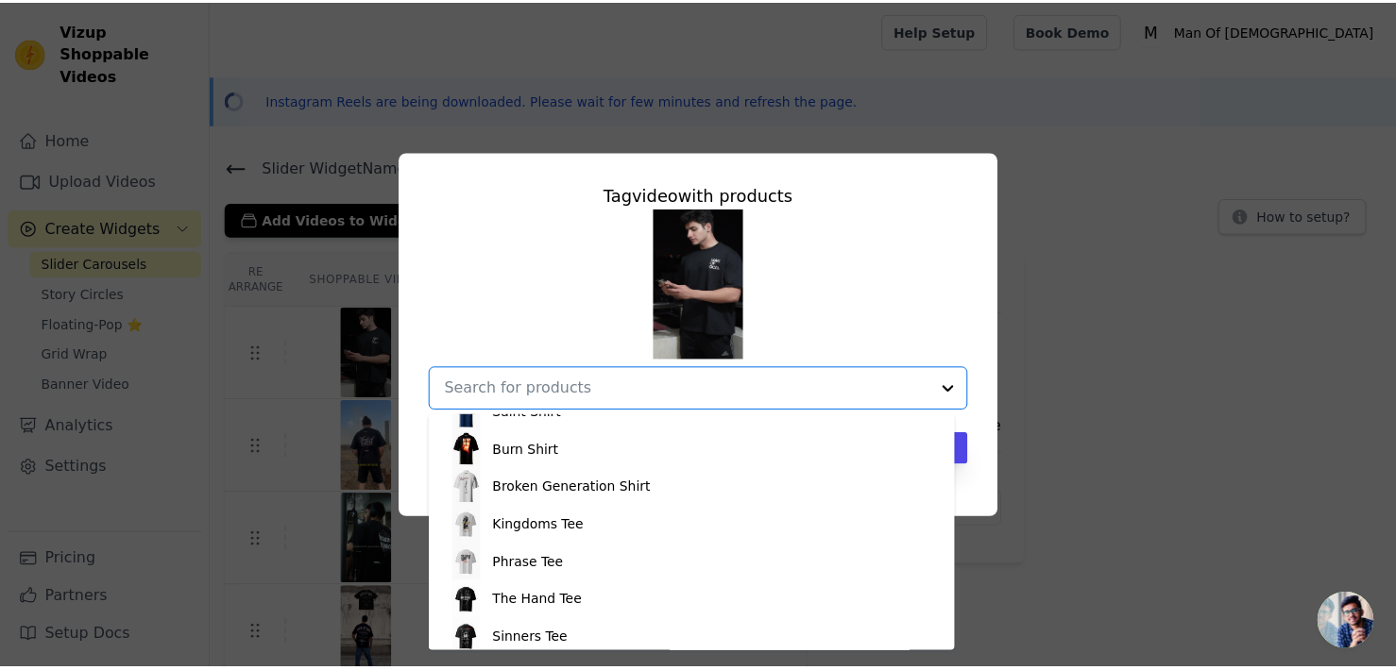
scroll to position [189, 0]
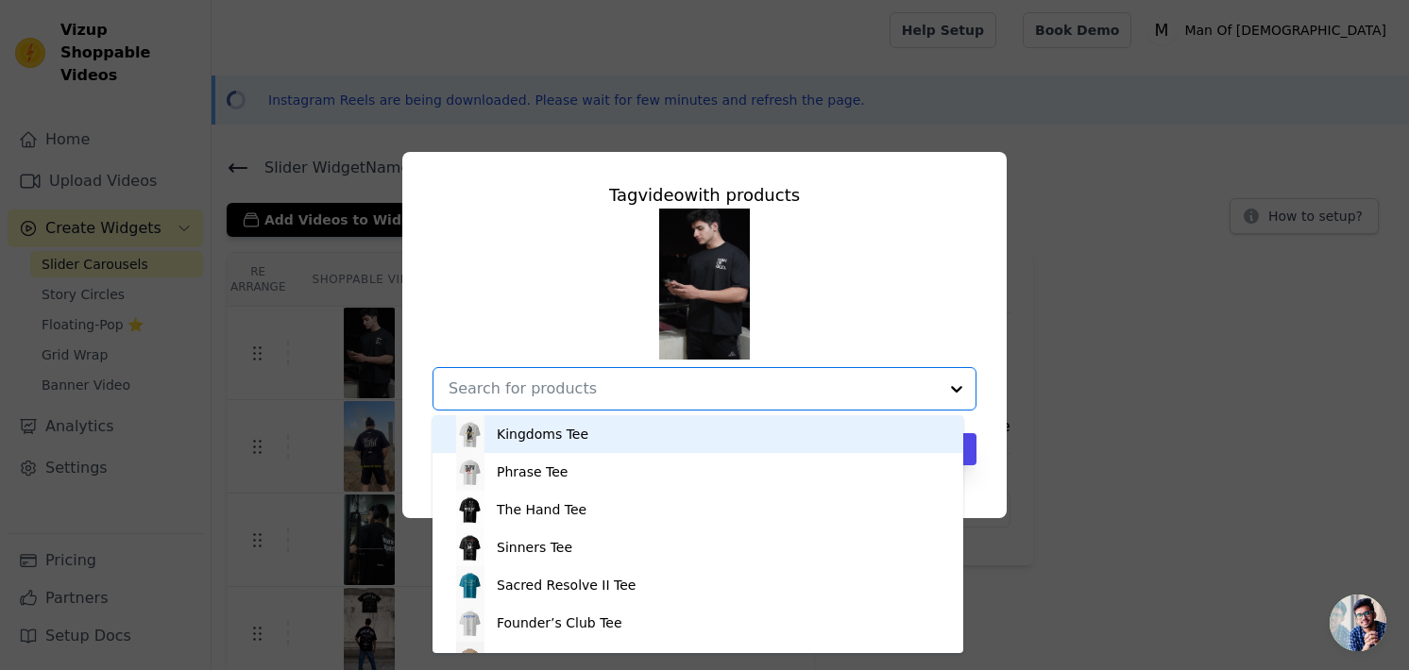
click at [918, 272] on div "Sinners Shirt Faith Over Fear Shirt Saint Shirt Burn Shirt Broken Generation Sh…" at bounding box center [705, 310] width 544 height 202
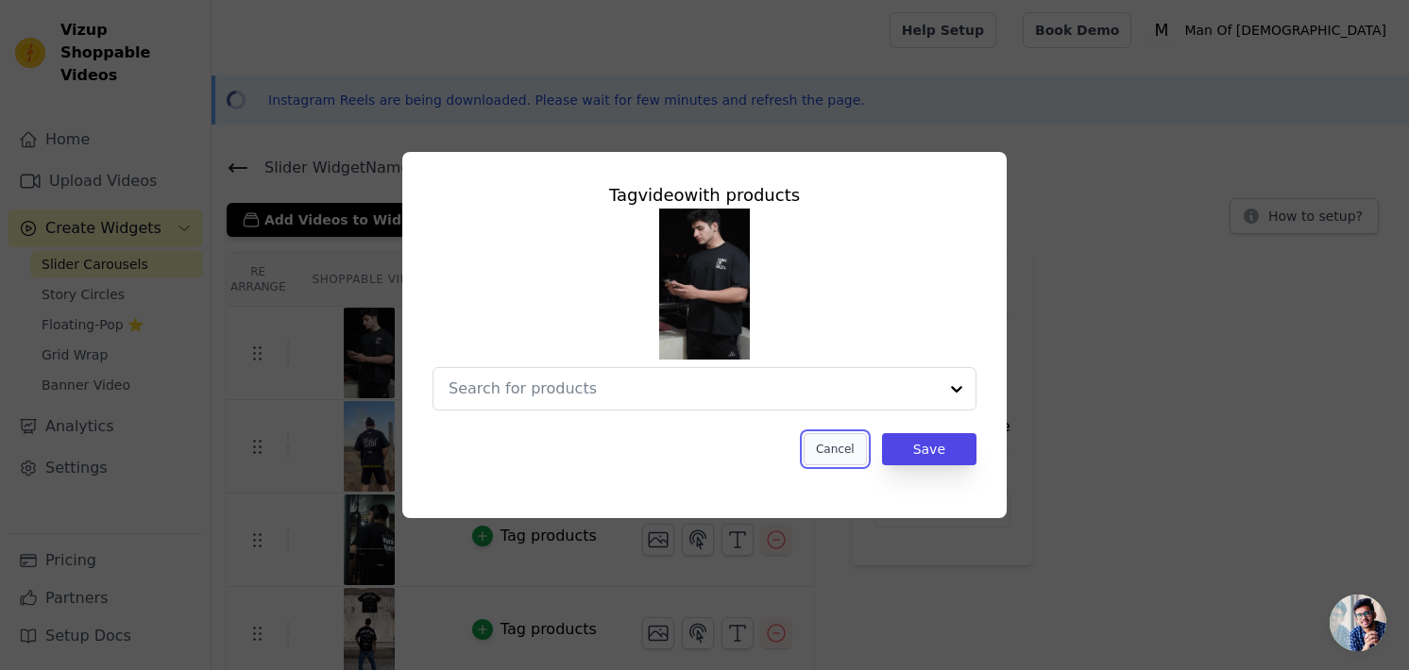
click at [845, 458] on button "Cancel" at bounding box center [835, 449] width 63 height 32
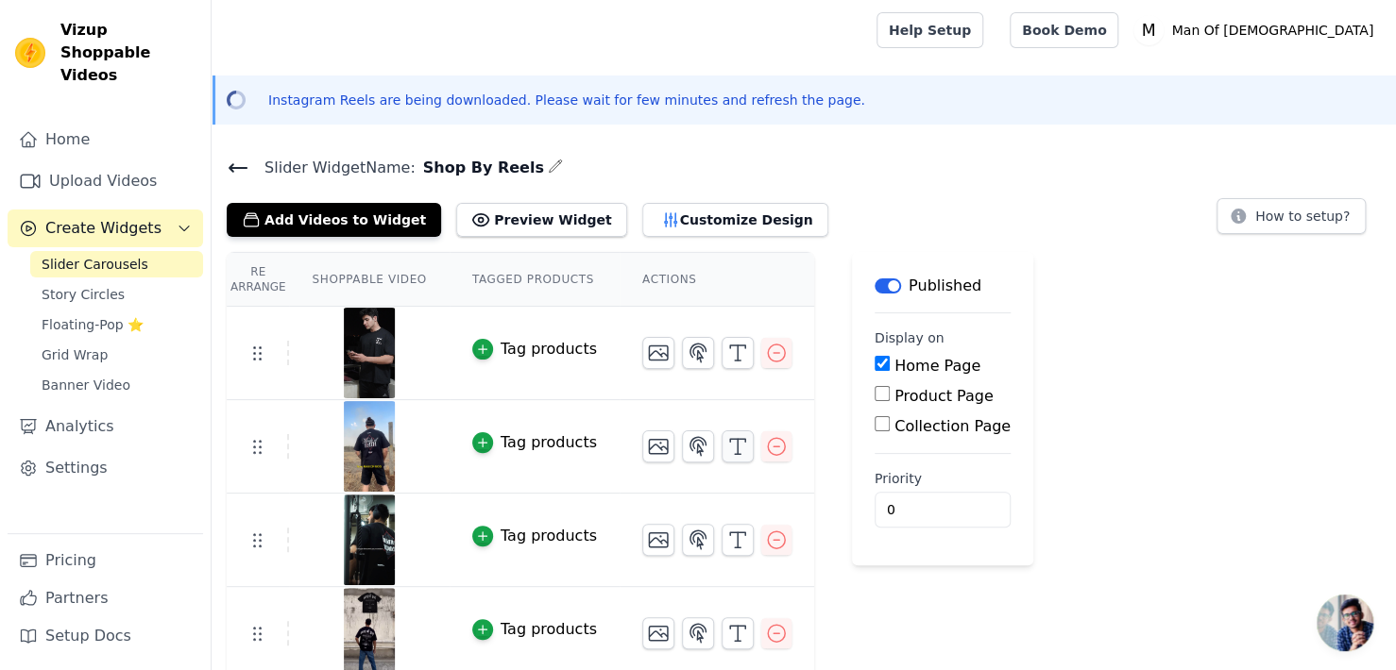
scroll to position [0, 0]
